Goal: Information Seeking & Learning: Learn about a topic

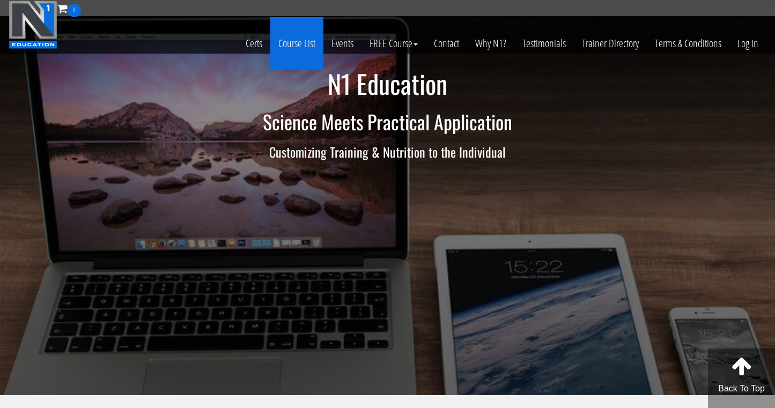
click at [297, 47] on link "Course List" at bounding box center [296, 43] width 53 height 53
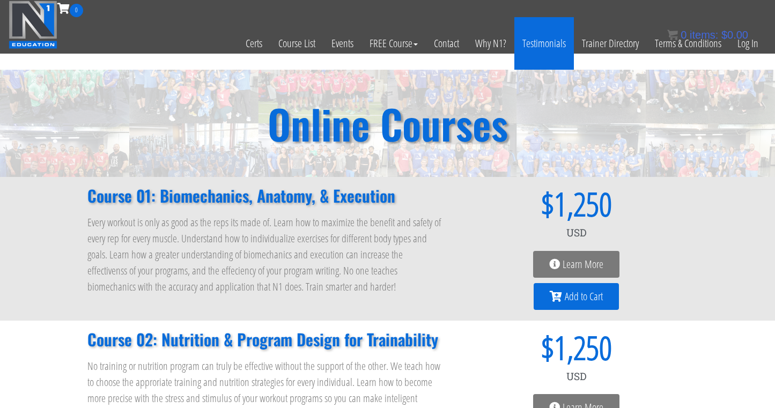
click at [524, 42] on link "Testimonials" at bounding box center [545, 43] width 60 height 53
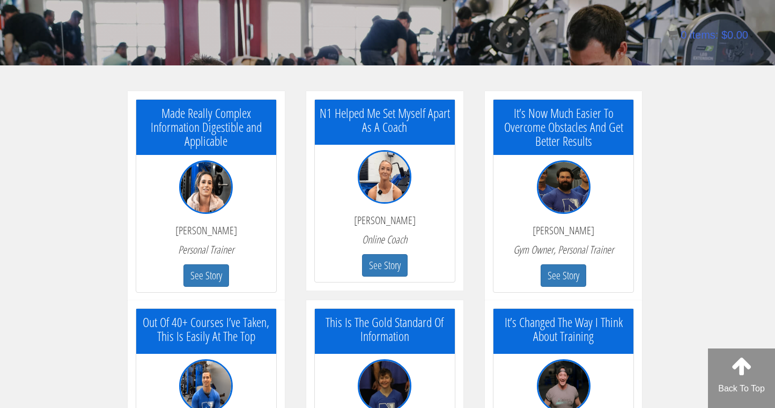
scroll to position [184, 0]
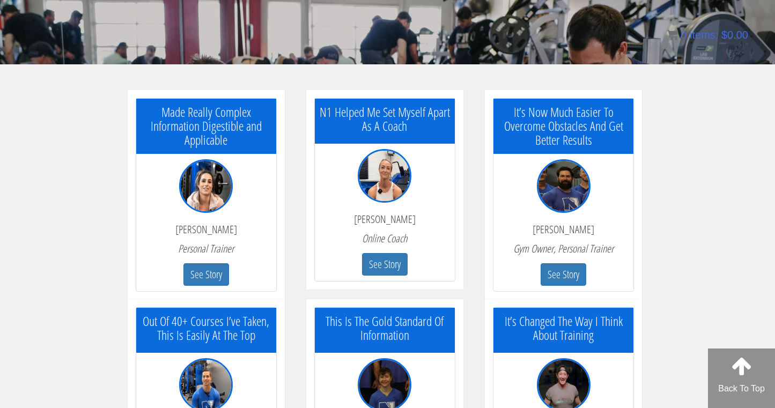
click at [570, 195] on img at bounding box center [564, 186] width 54 height 54
click at [556, 281] on button "See Story" at bounding box center [564, 274] width 46 height 23
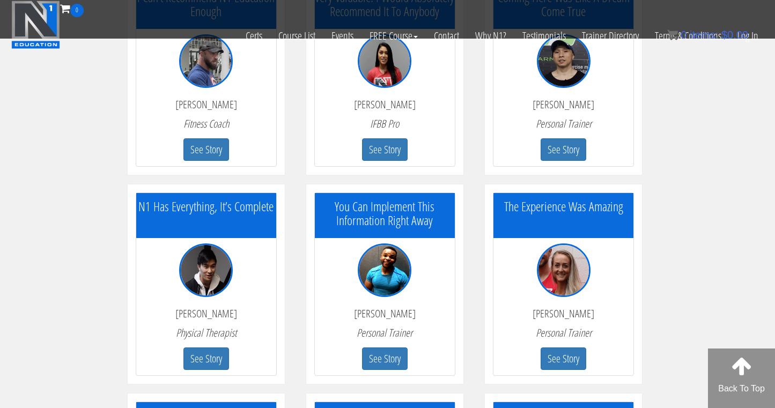
scroll to position [861, 0]
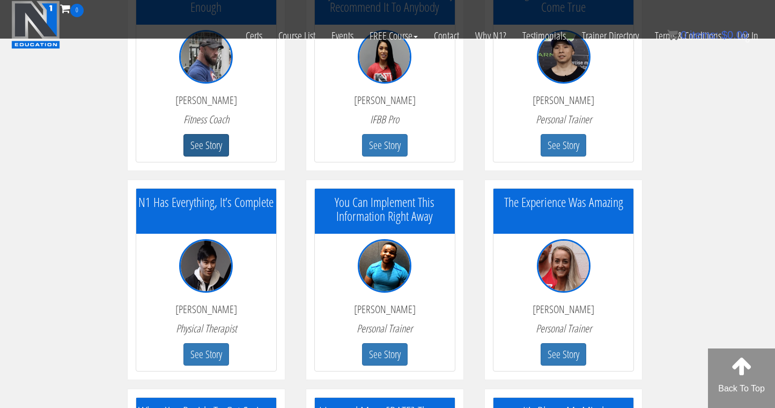
click at [213, 149] on button "See Story" at bounding box center [207, 145] width 46 height 23
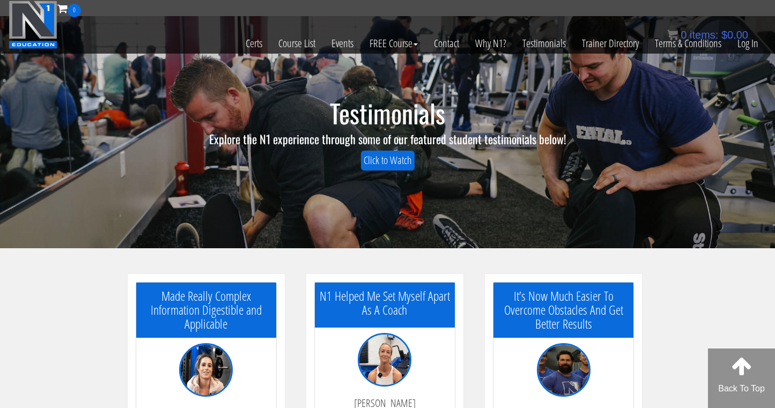
scroll to position [0, 0]
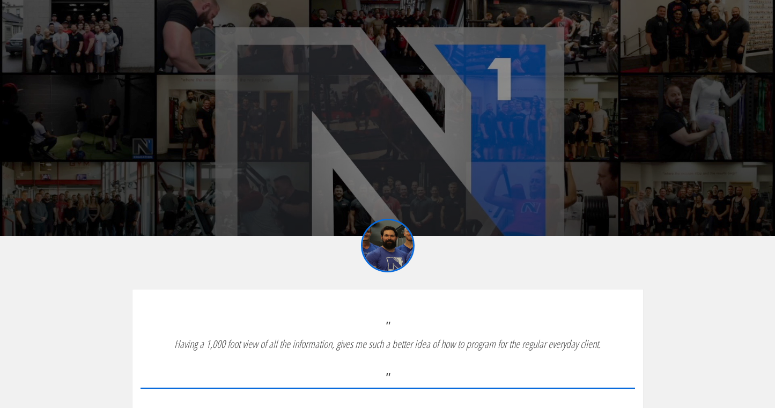
scroll to position [127, 0]
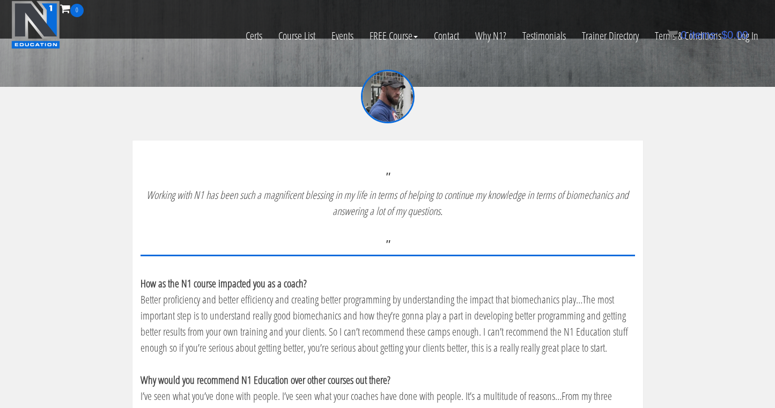
scroll to position [216, 0]
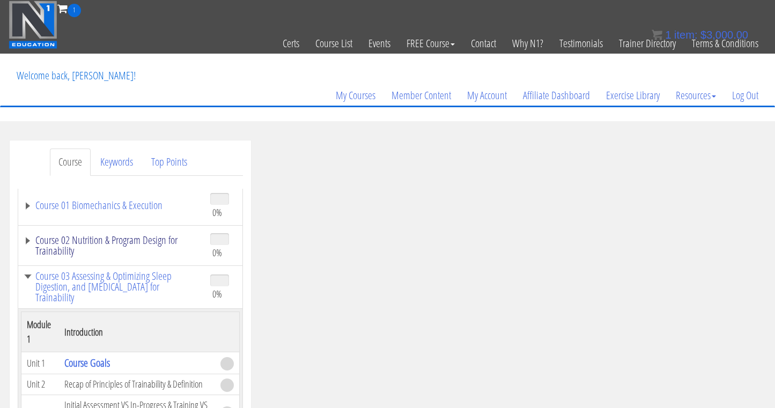
scroll to position [64, 0]
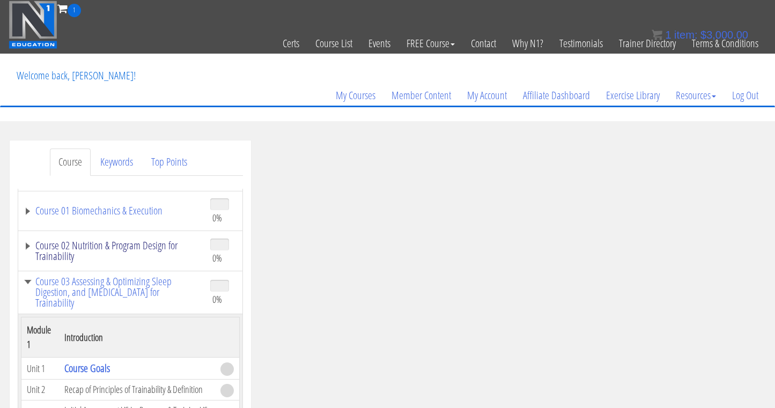
click at [27, 248] on link "Course 02 Nutrition & Program Design for Trainability" at bounding box center [112, 250] width 176 height 21
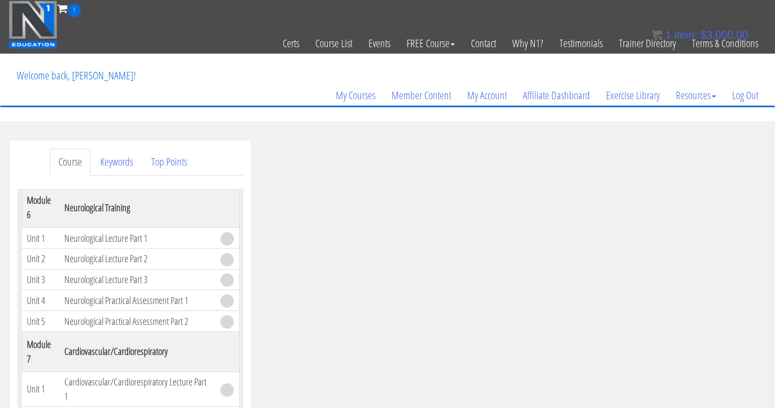
scroll to position [3438, 0]
